Goal: Information Seeking & Learning: Learn about a topic

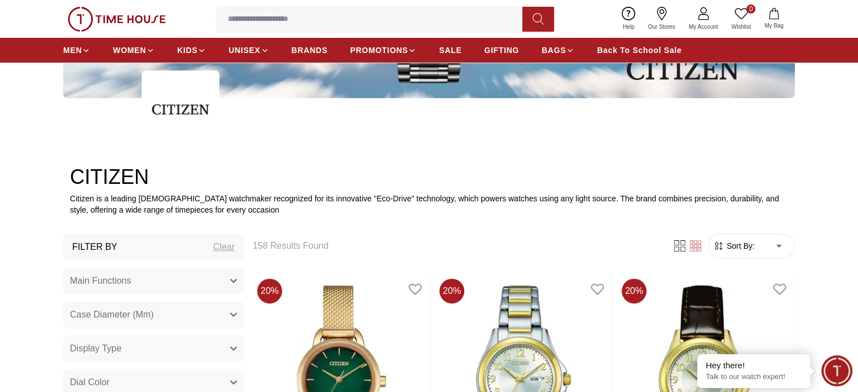
scroll to position [282, 0]
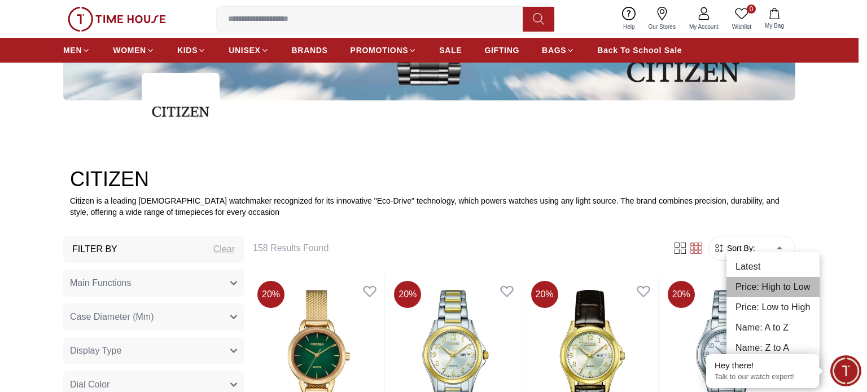
click at [783, 282] on li "Price: High to Low" at bounding box center [772, 287] width 93 height 20
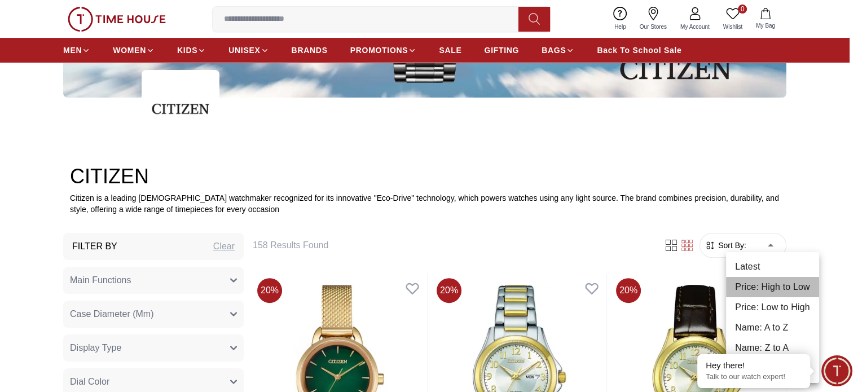
type input "*"
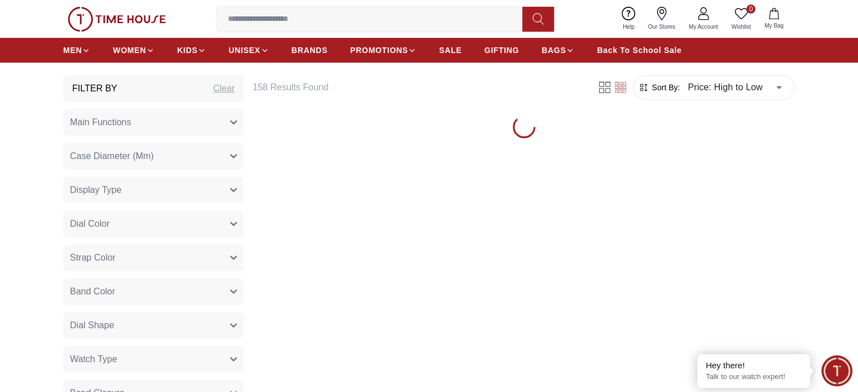
scroll to position [451, 0]
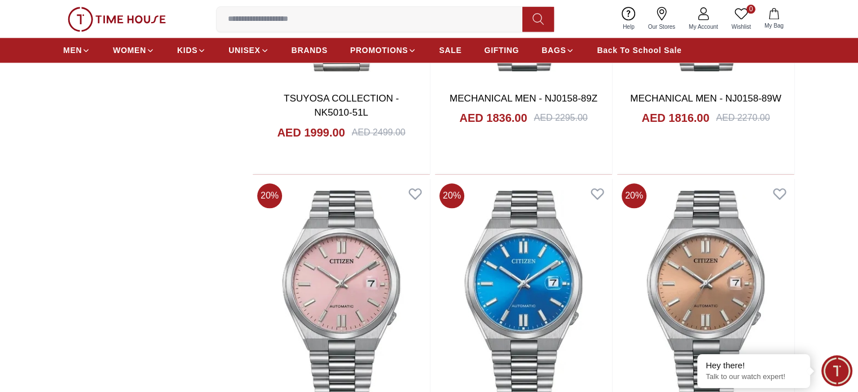
scroll to position [1016, 0]
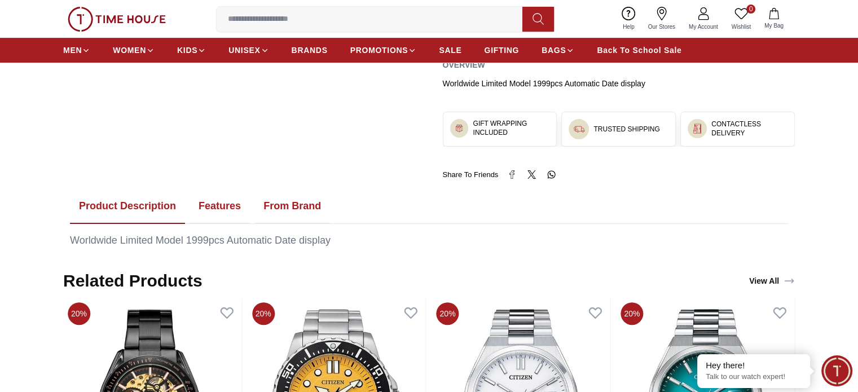
drag, startPoint x: 230, startPoint y: 209, endPoint x: 245, endPoint y: 215, distance: 16.2
click at [230, 209] on button "Features" at bounding box center [220, 206] width 60 height 35
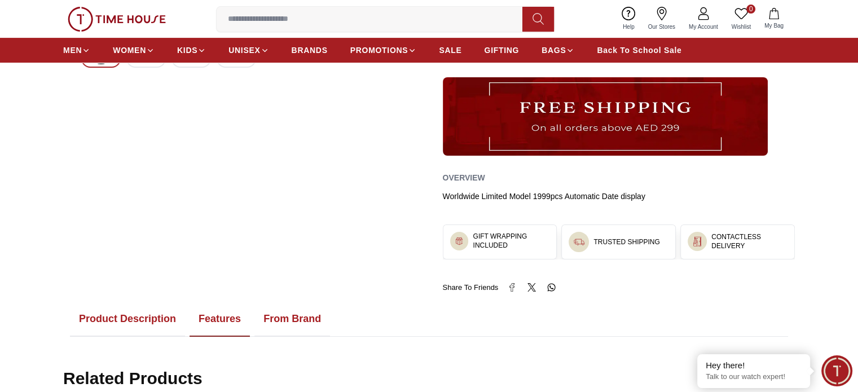
click at [170, 313] on button "Product Description" at bounding box center [127, 319] width 115 height 35
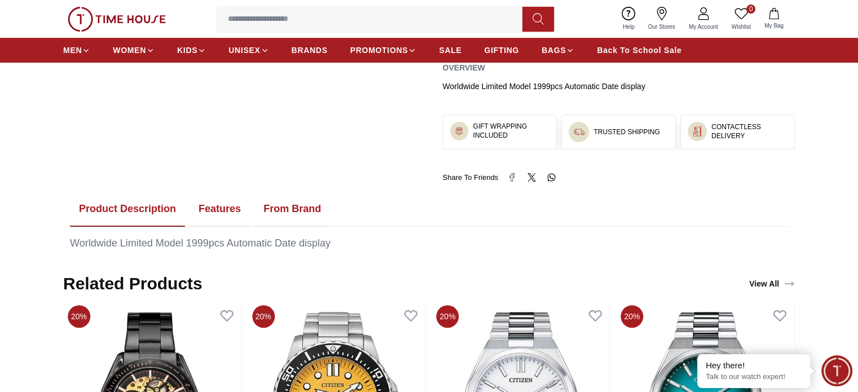
scroll to position [508, 0]
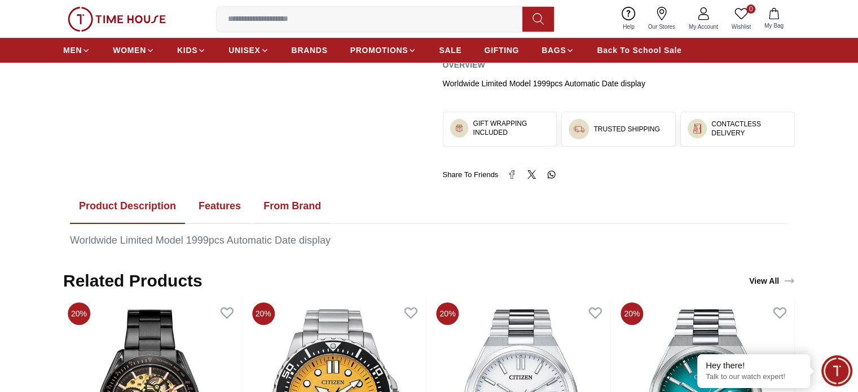
click at [309, 205] on button "From Brand" at bounding box center [292, 206] width 76 height 35
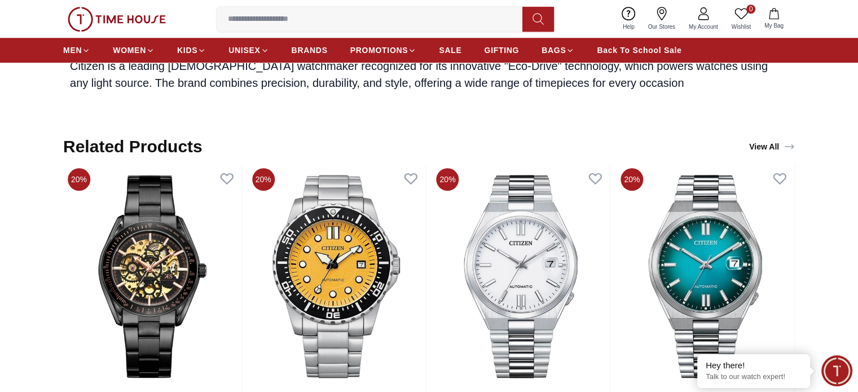
scroll to position [1072, 0]
